Goal: Find specific page/section: Find specific page/section

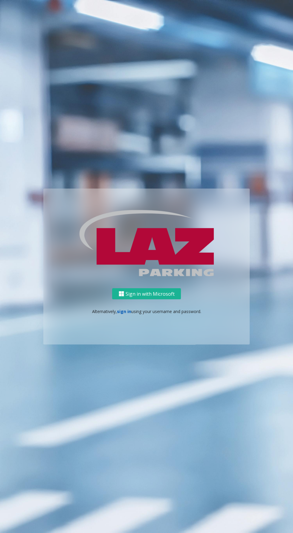
click at [127, 314] on link "sign in" at bounding box center [124, 311] width 14 height 6
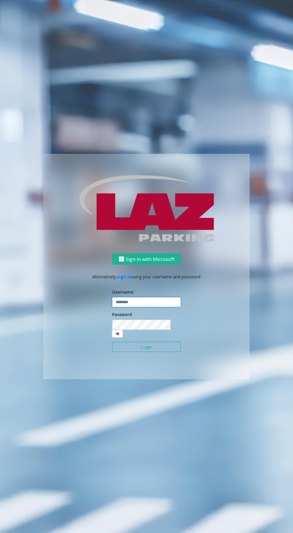
click at [164, 307] on input "text" at bounding box center [146, 302] width 69 height 10
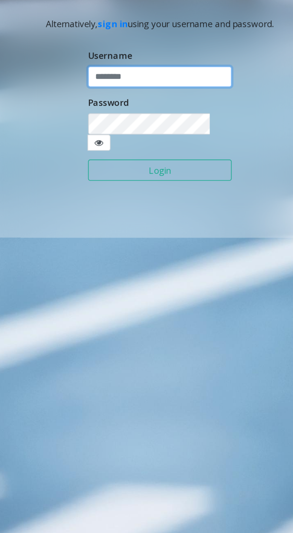
type input "********"
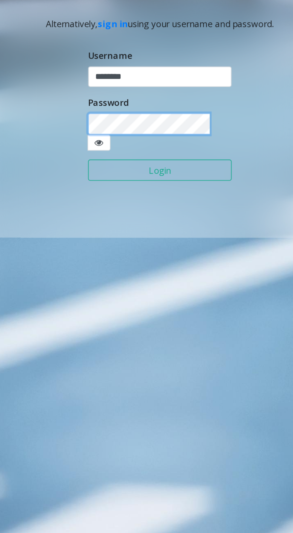
scroll to position [0, 85]
click at [120, 336] on icon at bounding box center [117, 333] width 4 height 4
click at [156, 352] on button "Login" at bounding box center [146, 347] width 69 height 10
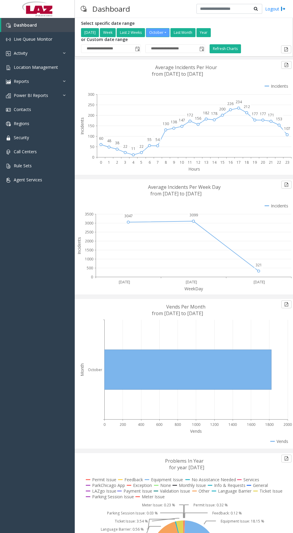
scroll to position [1, 0]
click at [66, 58] on link "Activity" at bounding box center [37, 53] width 75 height 14
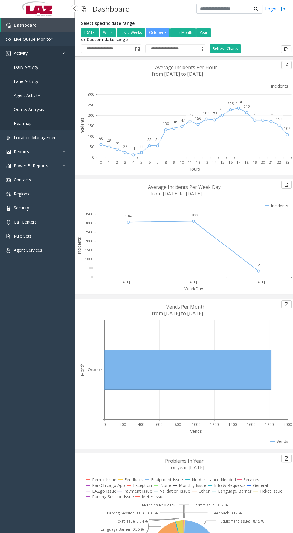
click at [57, 70] on link "Daily Activity" at bounding box center [37, 67] width 75 height 14
